Goal: Navigation & Orientation: Find specific page/section

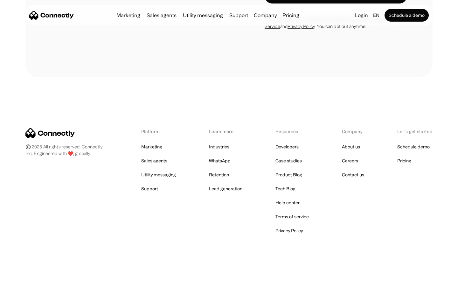
scroll to position [1940, 0]
